Goal: Find specific page/section: Find specific page/section

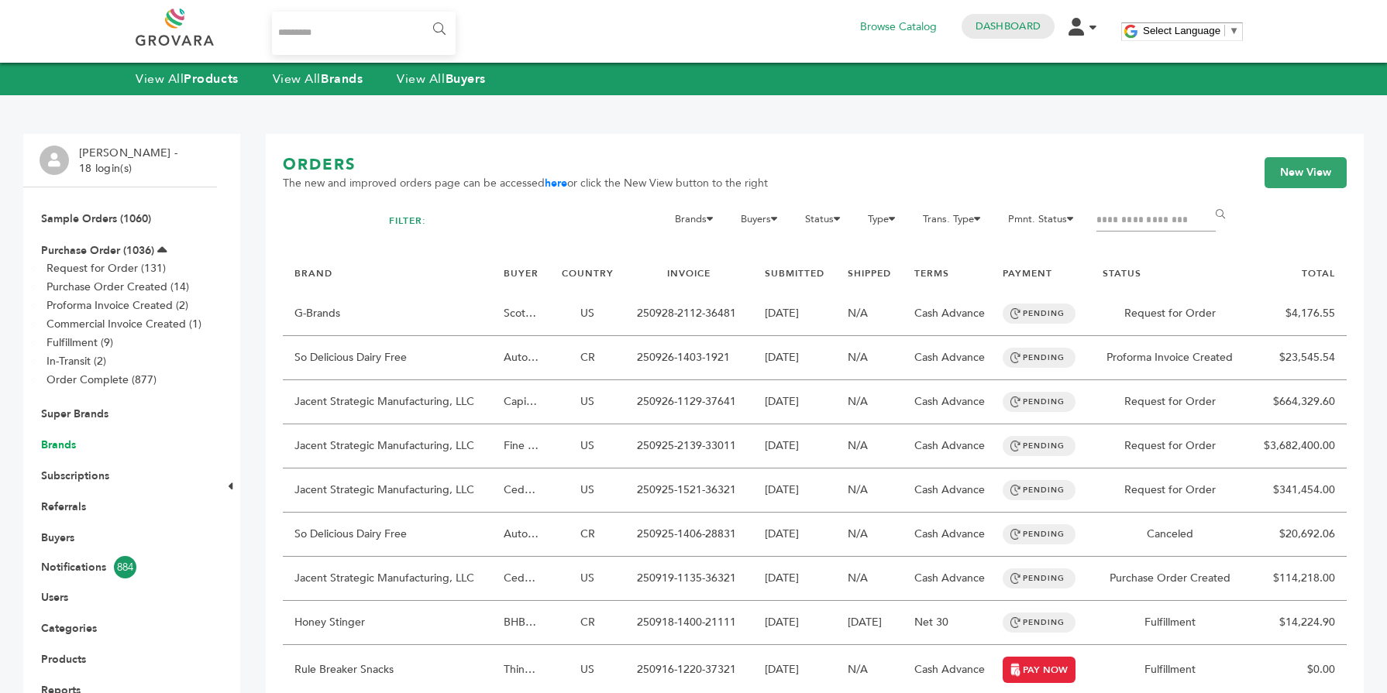
click at [59, 444] on link "Brands" at bounding box center [58, 445] width 35 height 15
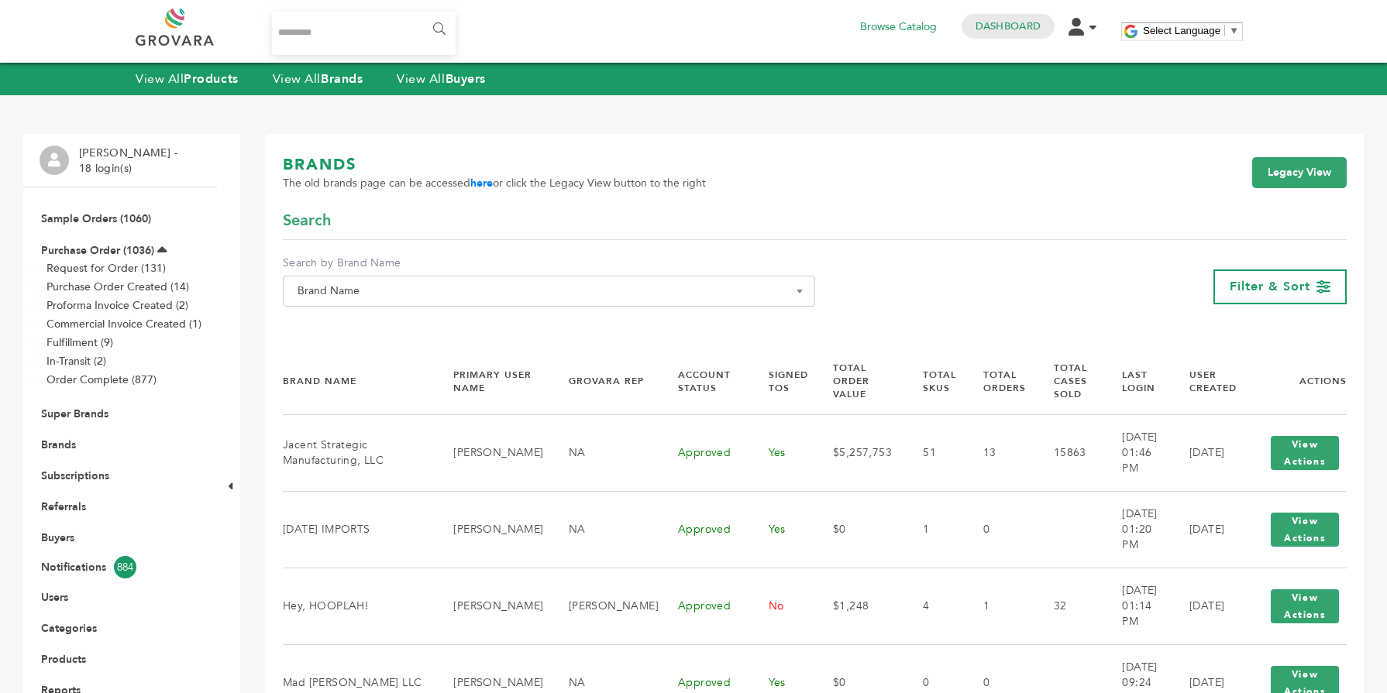
click at [399, 292] on span "Brand Name" at bounding box center [548, 291] width 515 height 22
click at [379, 325] on input "Search" at bounding box center [549, 319] width 525 height 19
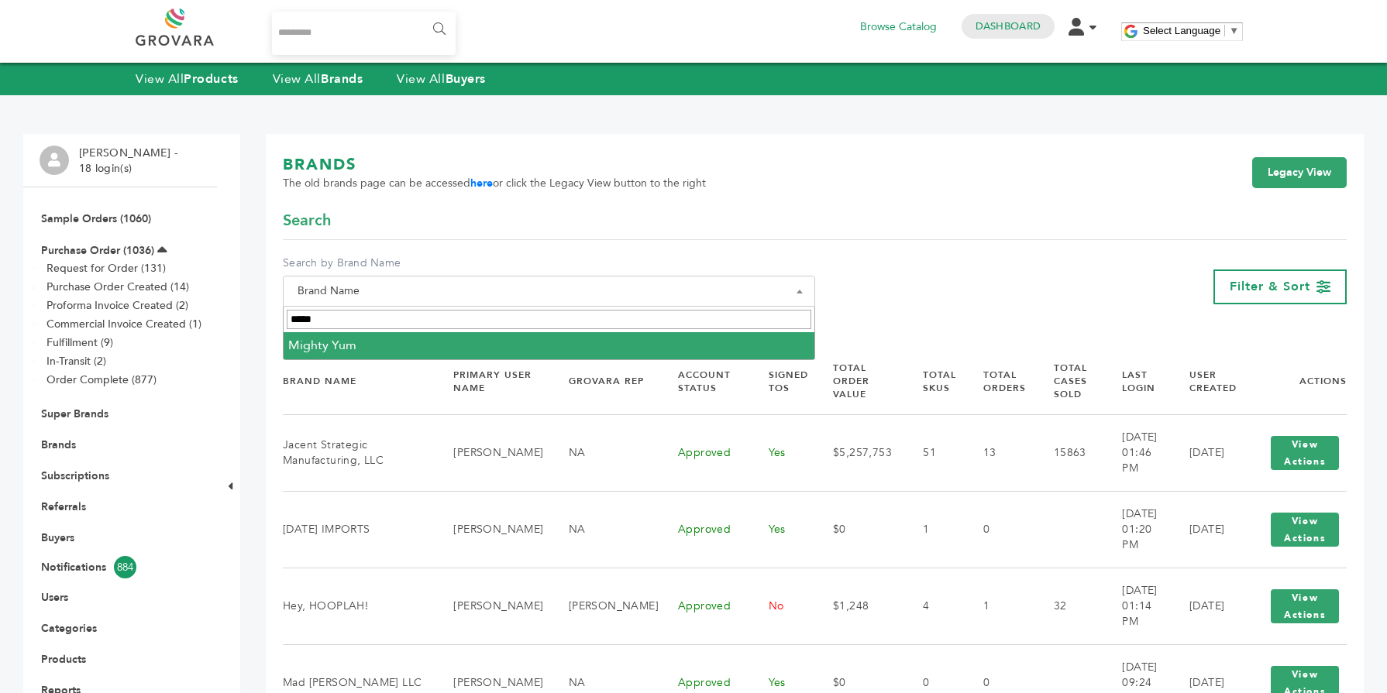
type input "*****"
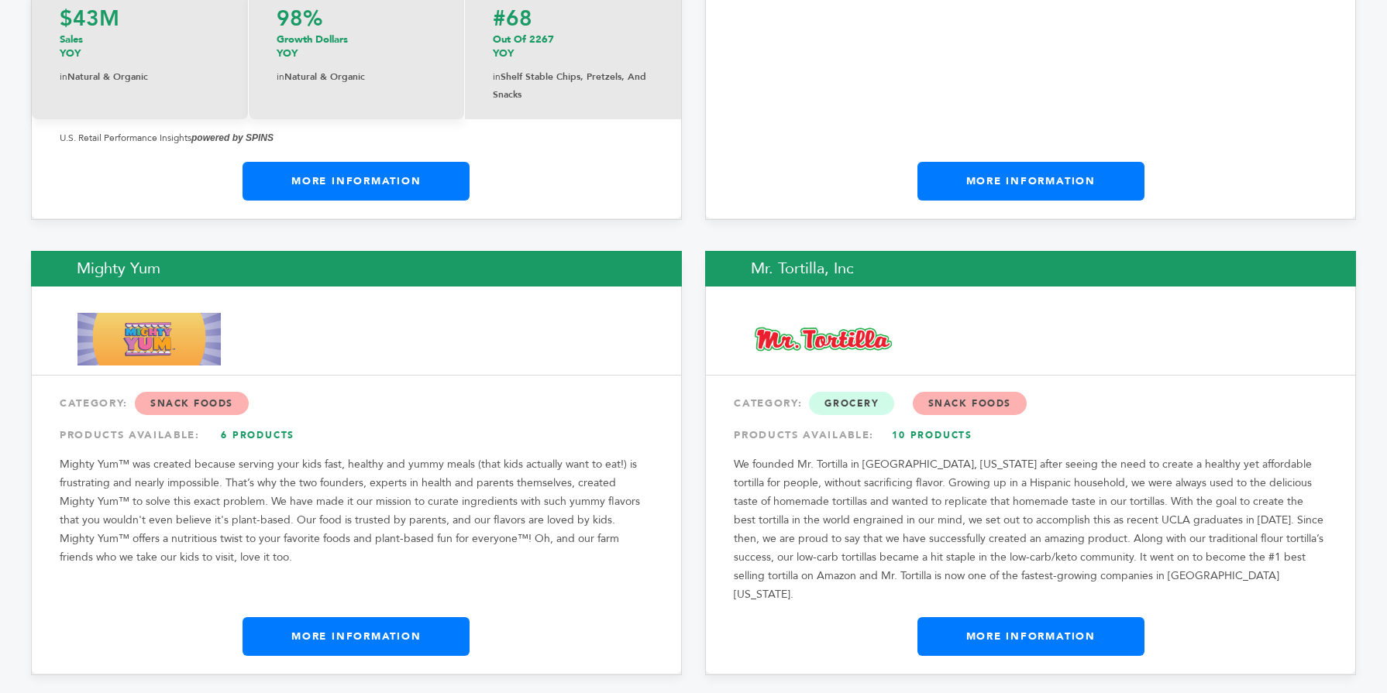
scroll to position [15639, 0]
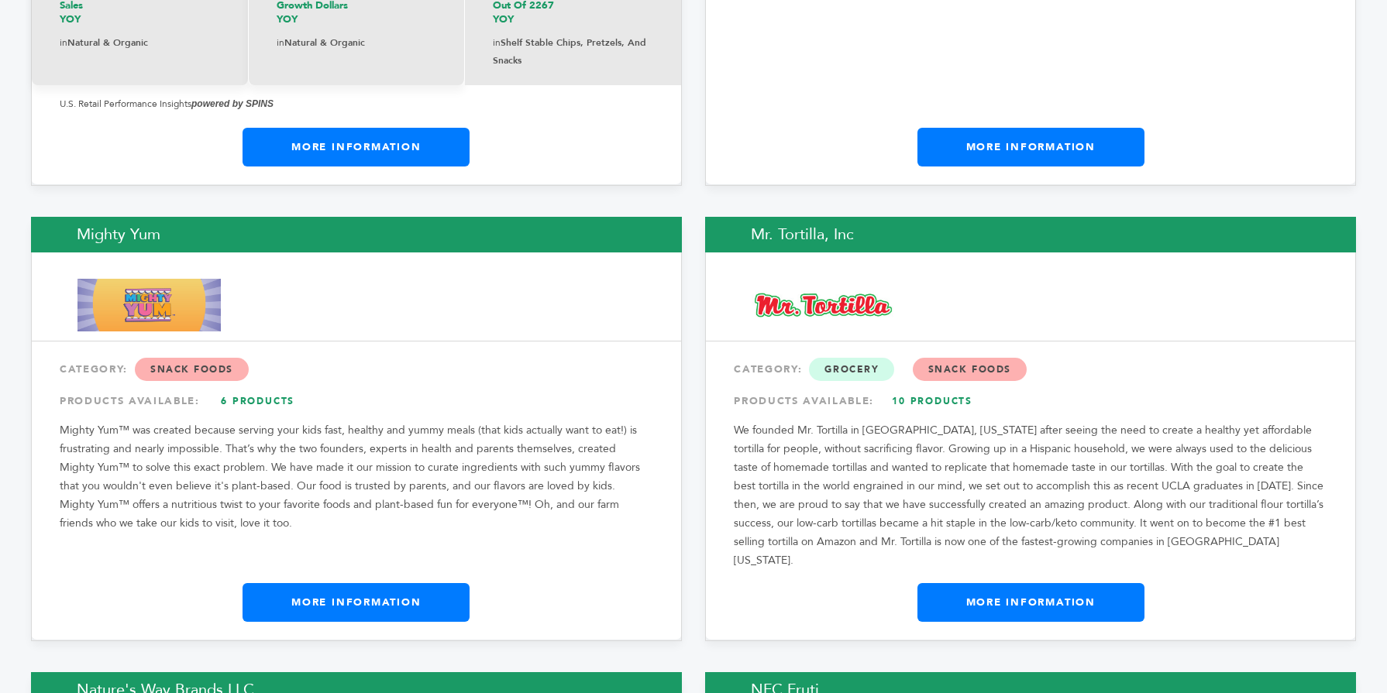
drag, startPoint x: 1382, startPoint y: 18, endPoint x: 1347, endPoint y: 394, distance: 378.2
click at [430, 583] on link "More Information" at bounding box center [356, 602] width 227 height 39
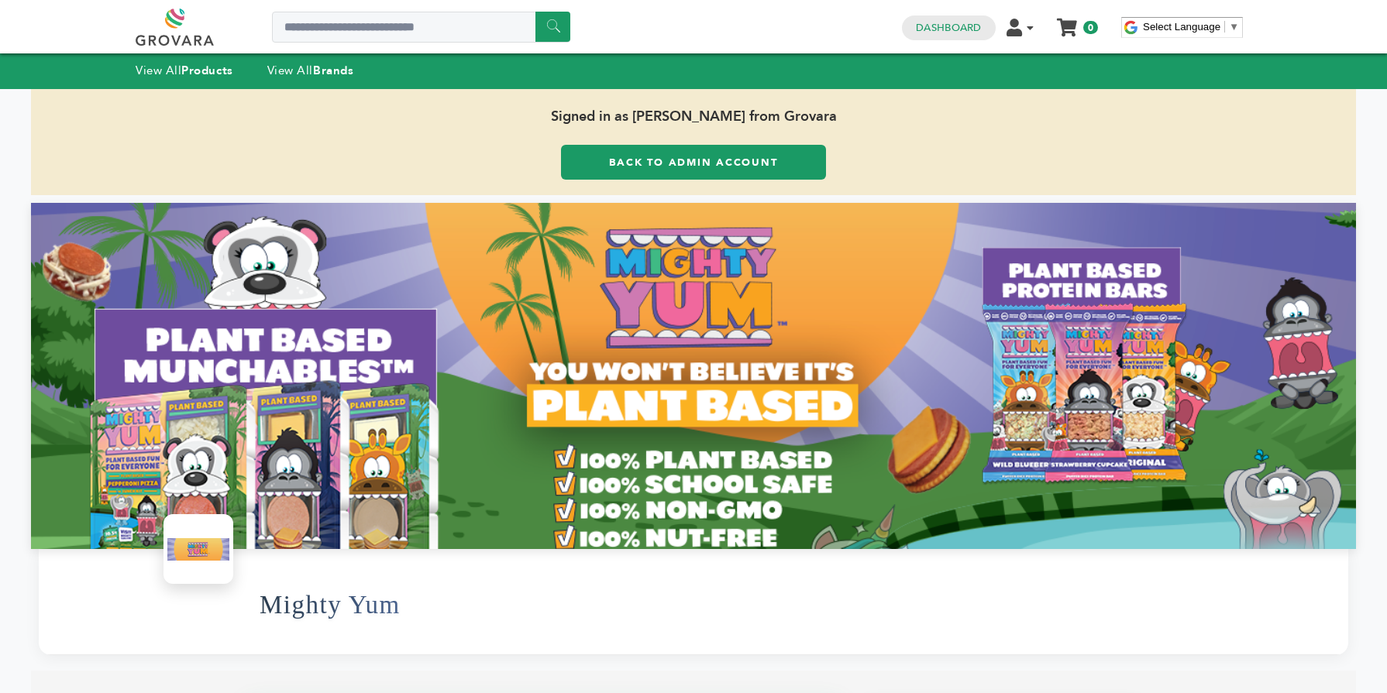
click at [321, 78] on strong "Brands" at bounding box center [333, 70] width 40 height 15
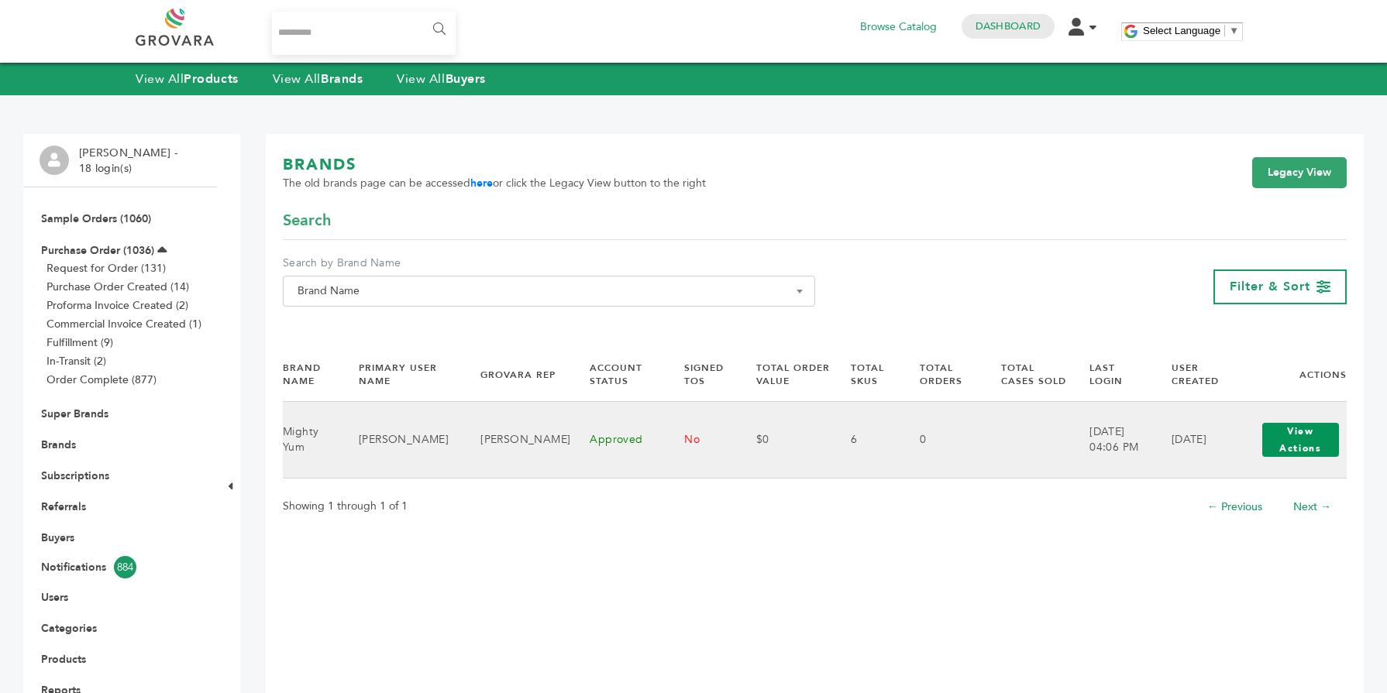
click at [1290, 432] on button "View Actions" at bounding box center [1300, 440] width 77 height 34
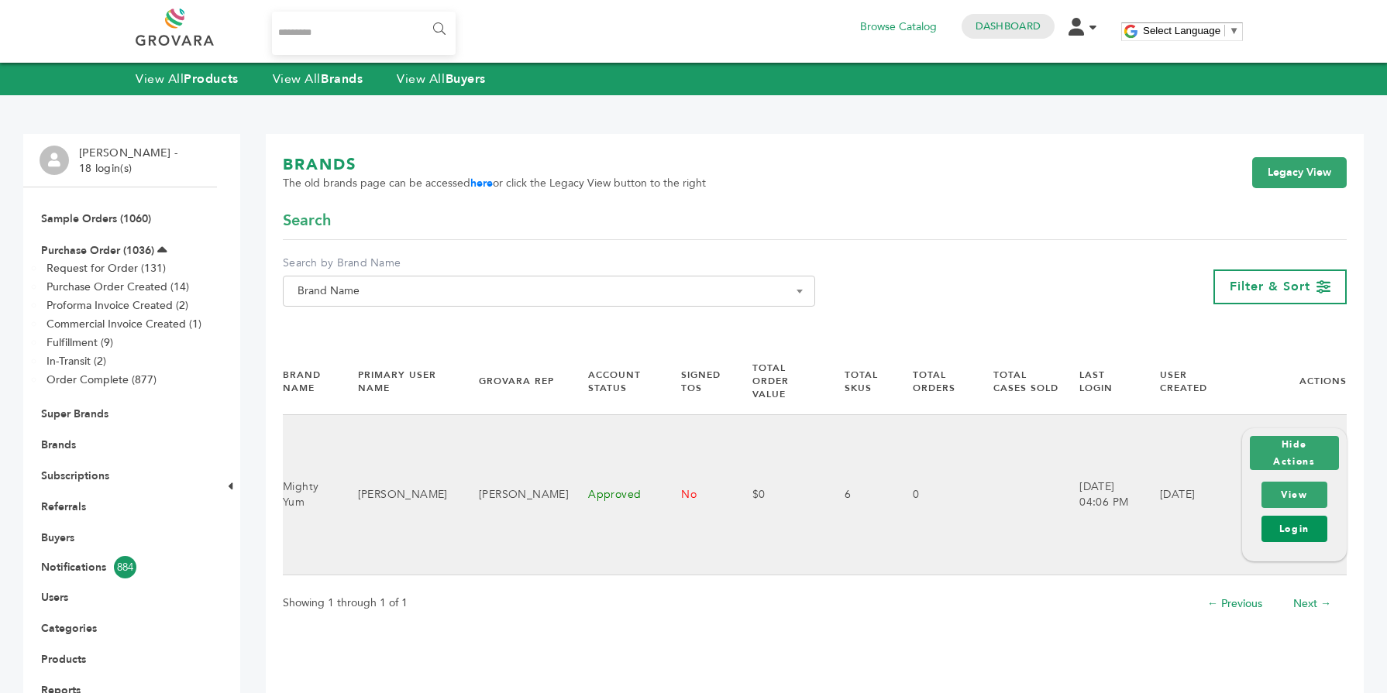
click at [1279, 516] on link "Login" at bounding box center [1294, 529] width 66 height 26
